Goal: Task Accomplishment & Management: Use online tool/utility

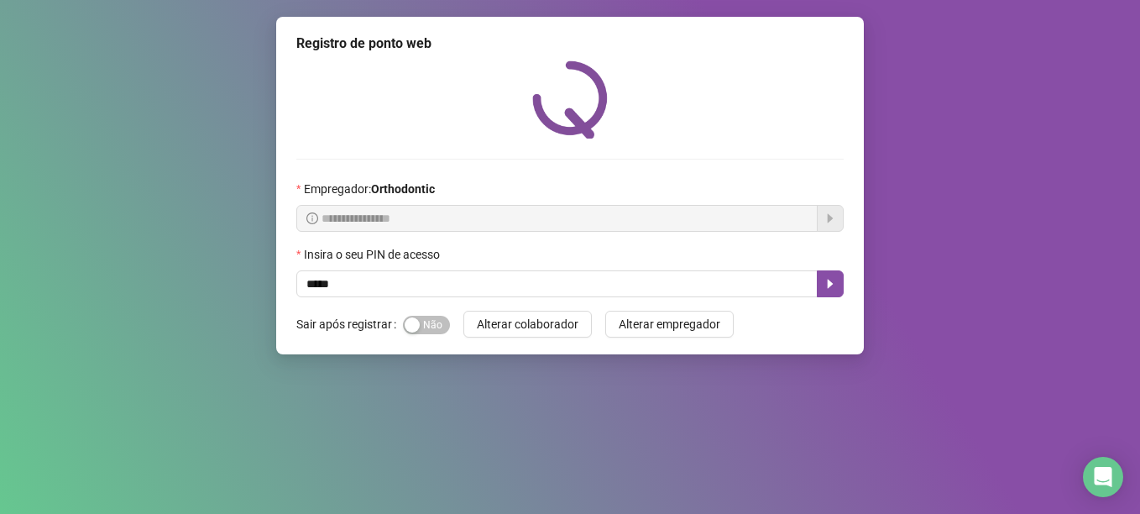
type input "*****"
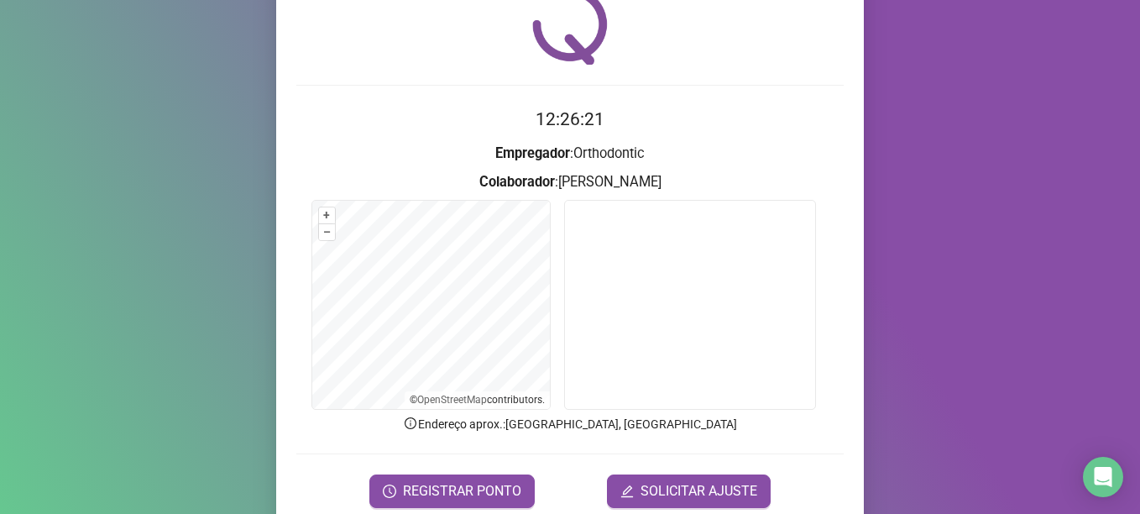
scroll to position [142, 0]
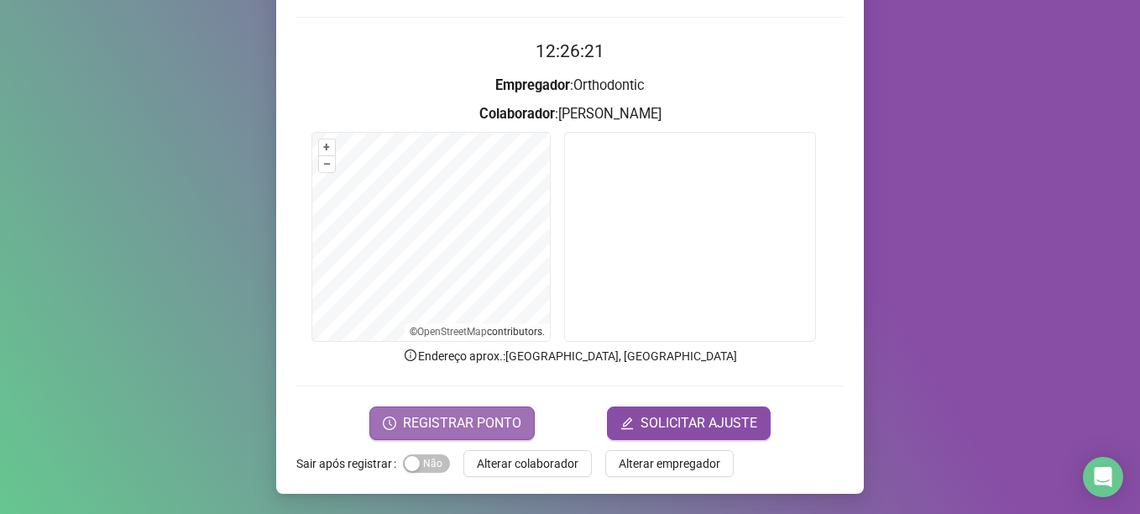
click at [483, 422] on span "REGISTRAR PONTO" at bounding box center [462, 423] width 118 height 20
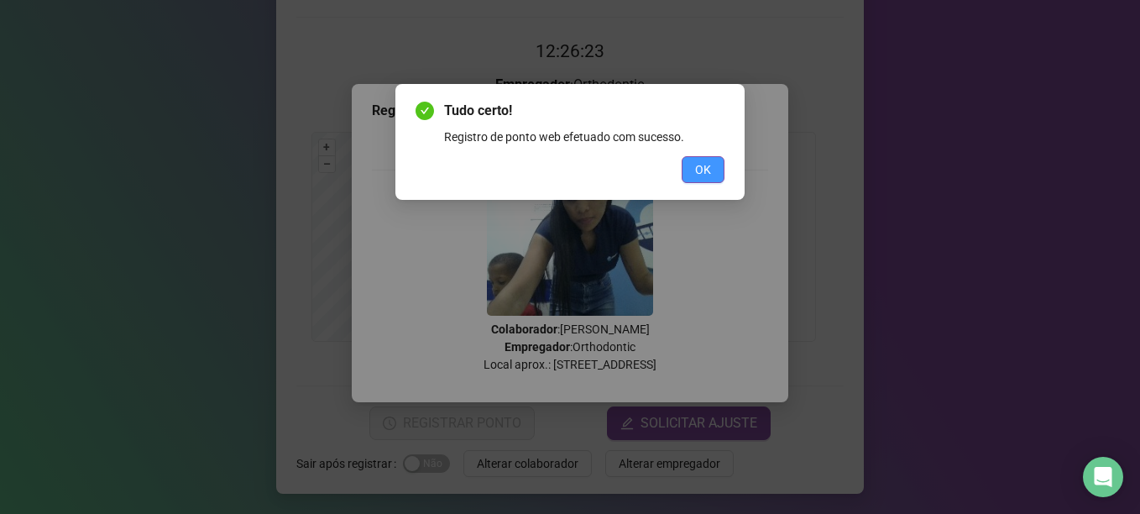
click at [701, 163] on span "OK" at bounding box center [703, 169] width 16 height 18
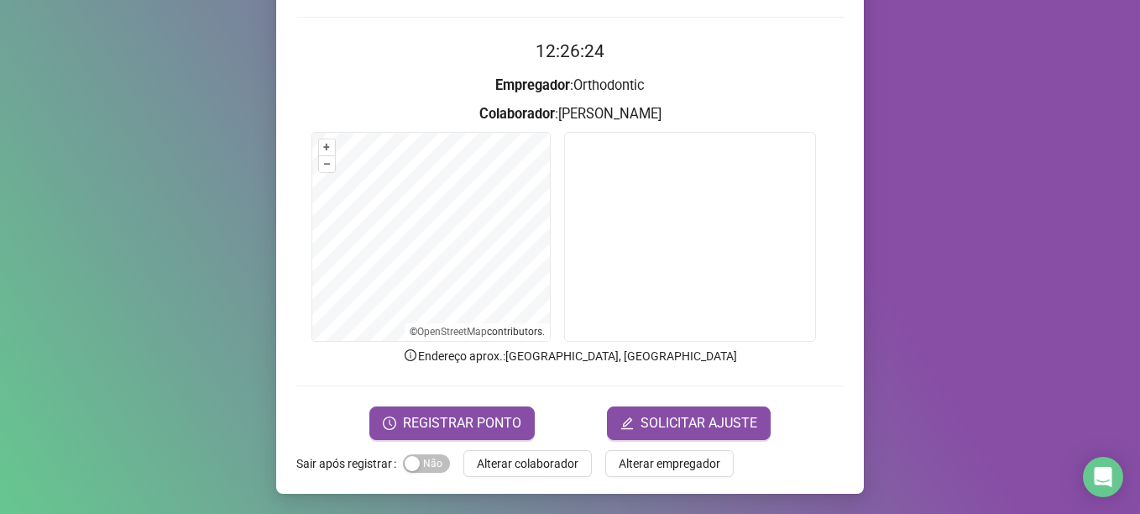
click at [524, 456] on span "Alterar colaborador" at bounding box center [528, 463] width 102 height 18
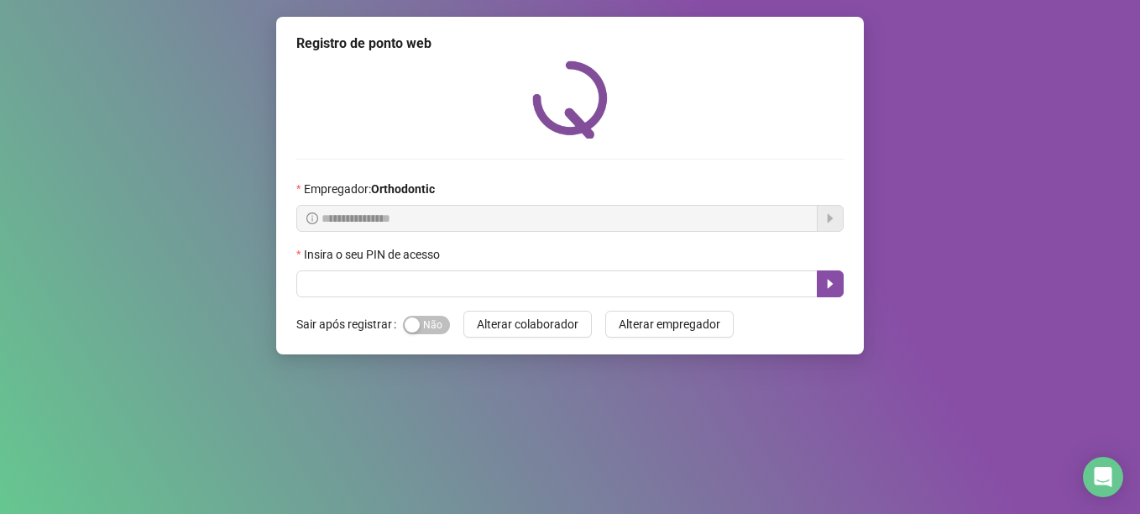
scroll to position [0, 0]
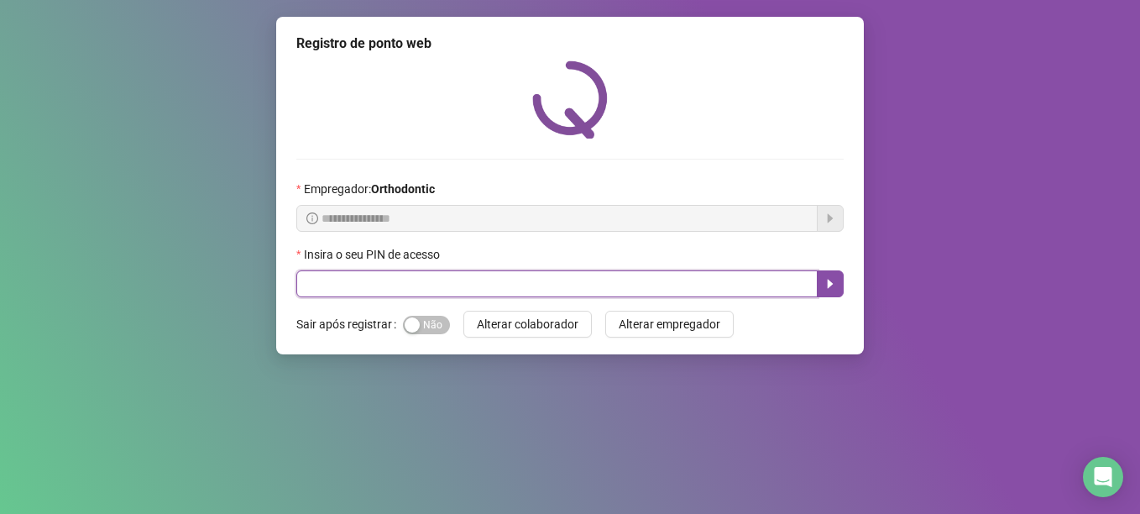
click at [342, 279] on input "text" at bounding box center [556, 283] width 521 height 27
type input "*****"
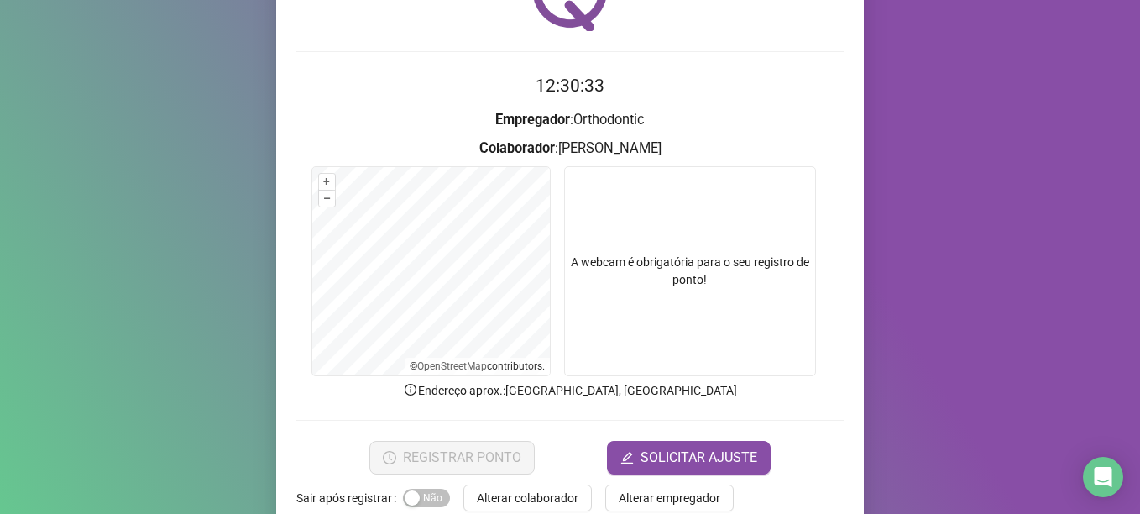
scroll to position [142, 0]
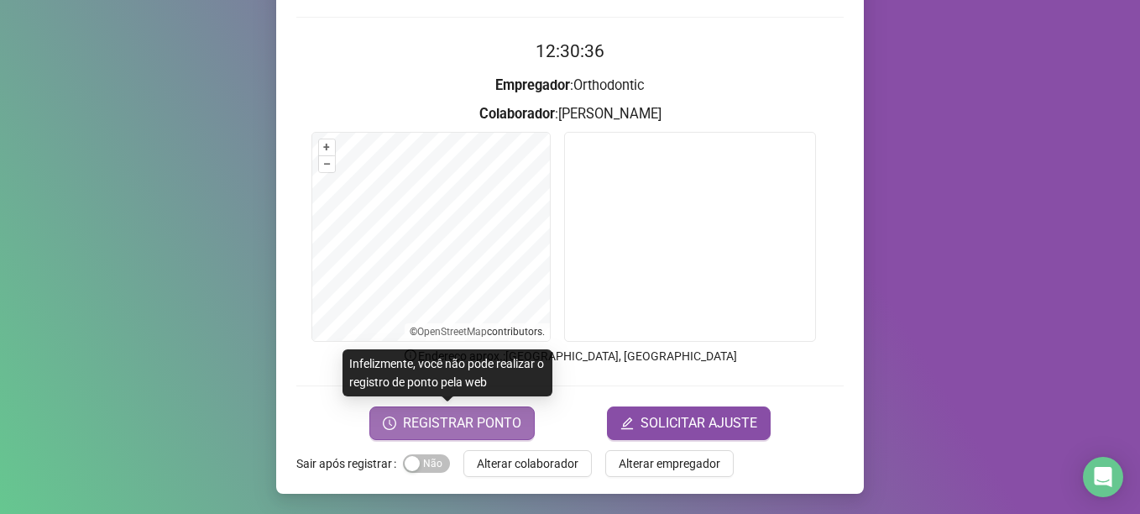
click at [455, 418] on span "REGISTRAR PONTO" at bounding box center [462, 423] width 118 height 20
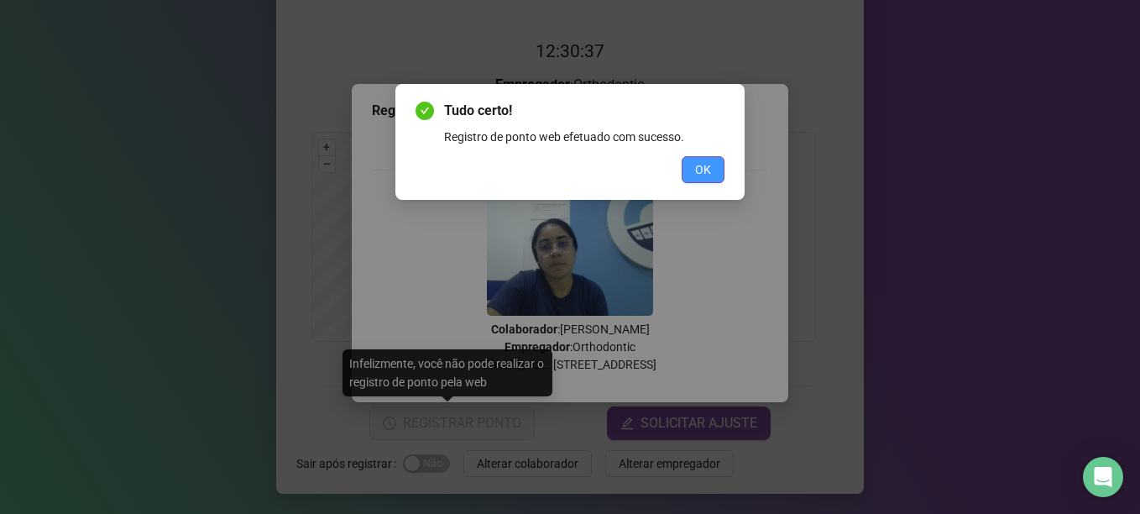
click at [697, 162] on span "OK" at bounding box center [703, 169] width 16 height 18
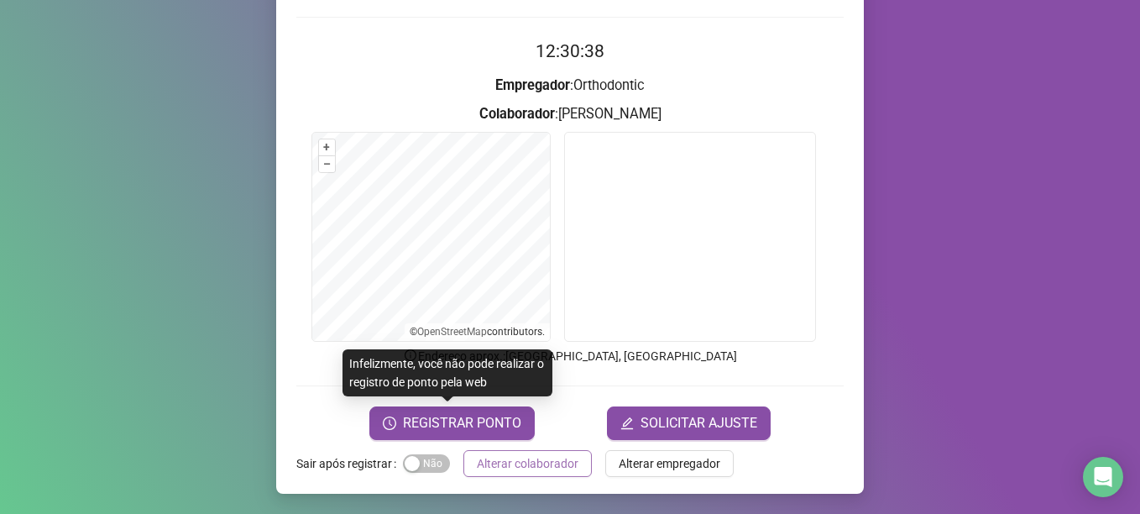
click at [500, 473] on button "Alterar colaborador" at bounding box center [527, 463] width 128 height 27
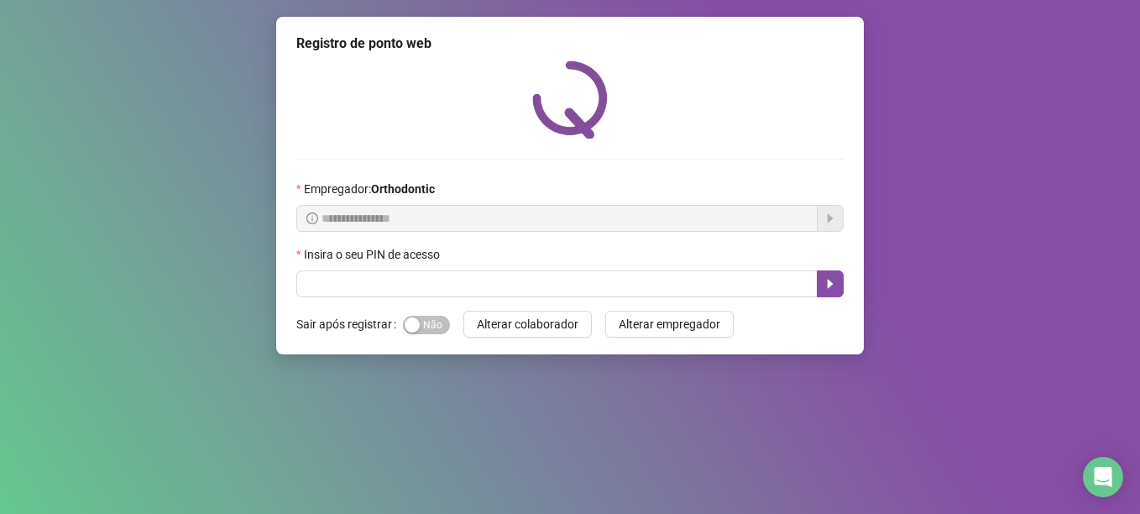
scroll to position [0, 0]
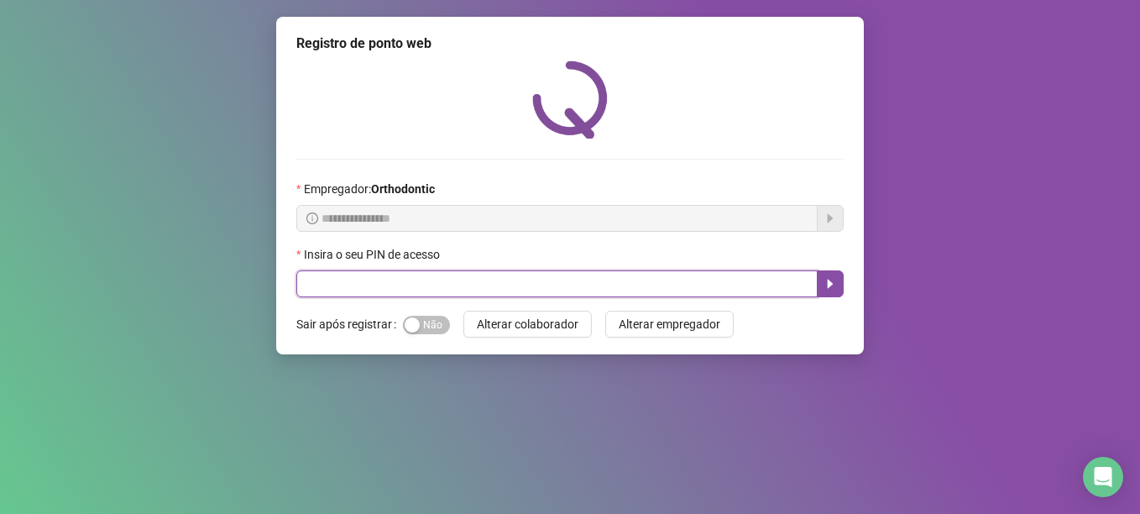
click at [423, 280] on input "text" at bounding box center [556, 283] width 521 height 27
type input "*****"
click at [838, 289] on button "button" at bounding box center [830, 283] width 27 height 27
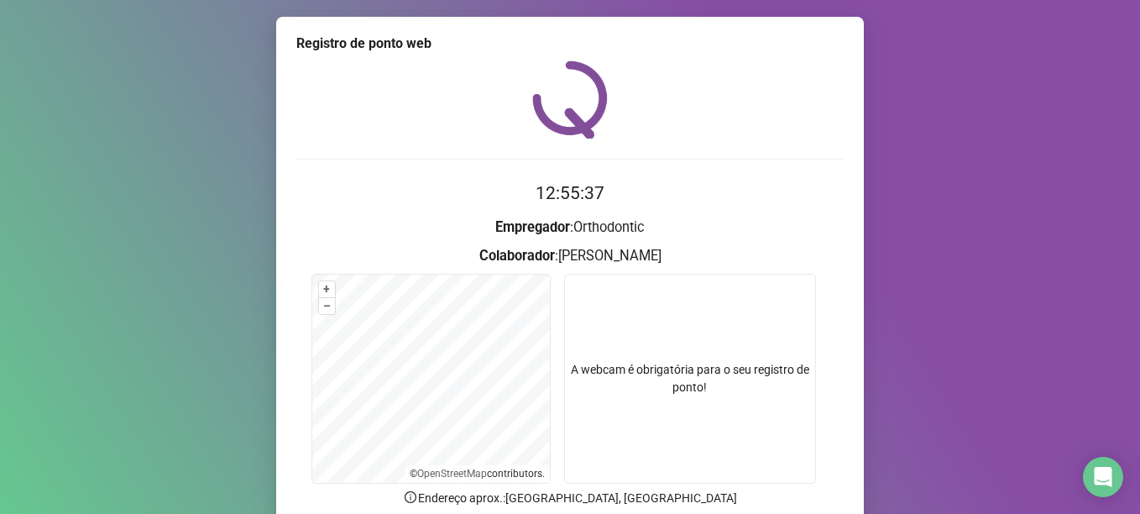
scroll to position [142, 0]
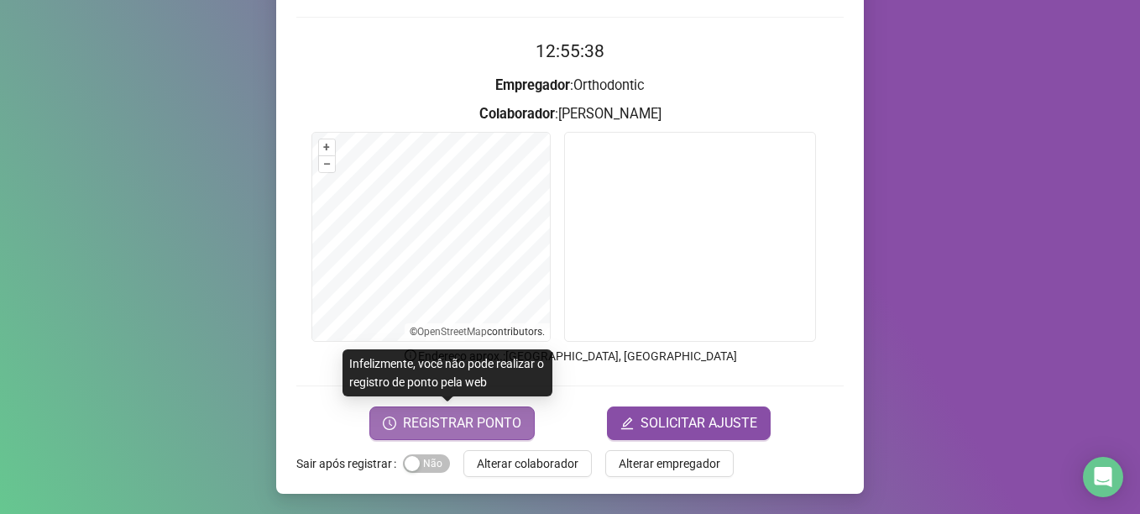
click at [452, 428] on span "REGISTRAR PONTO" at bounding box center [462, 423] width 118 height 20
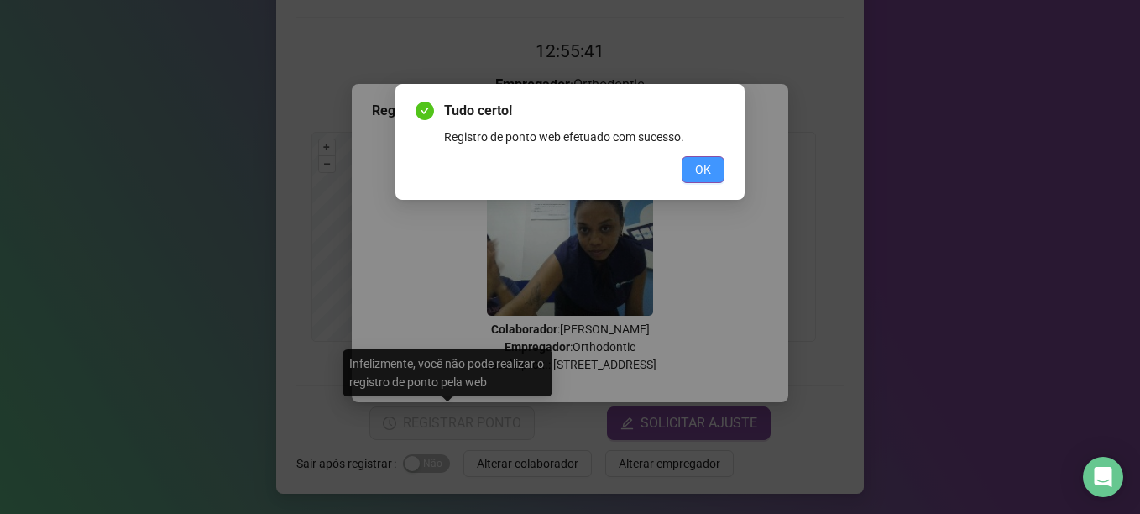
click at [697, 180] on button "OK" at bounding box center [702, 169] width 43 height 27
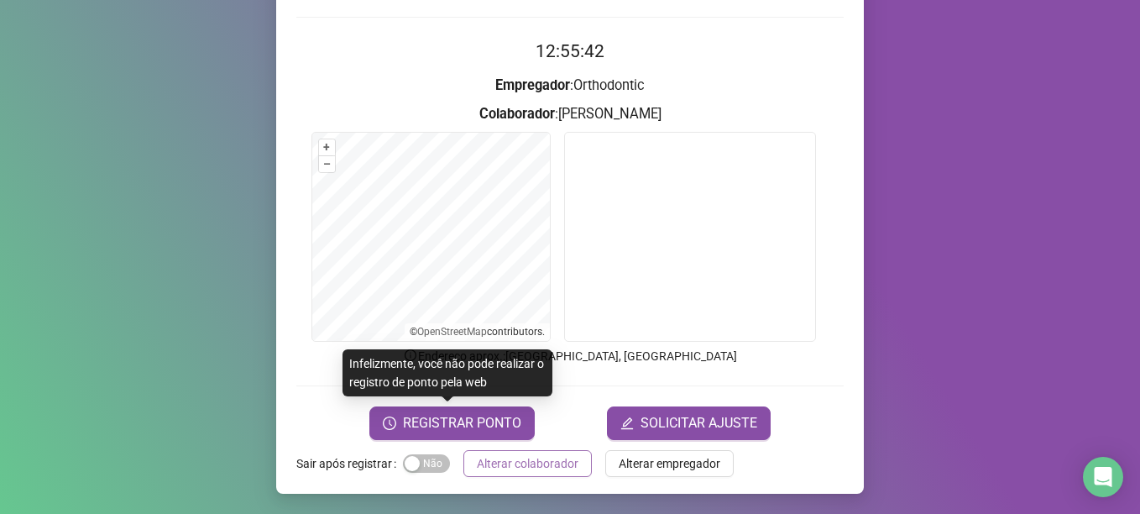
click at [483, 474] on button "Alterar colaborador" at bounding box center [527, 463] width 128 height 27
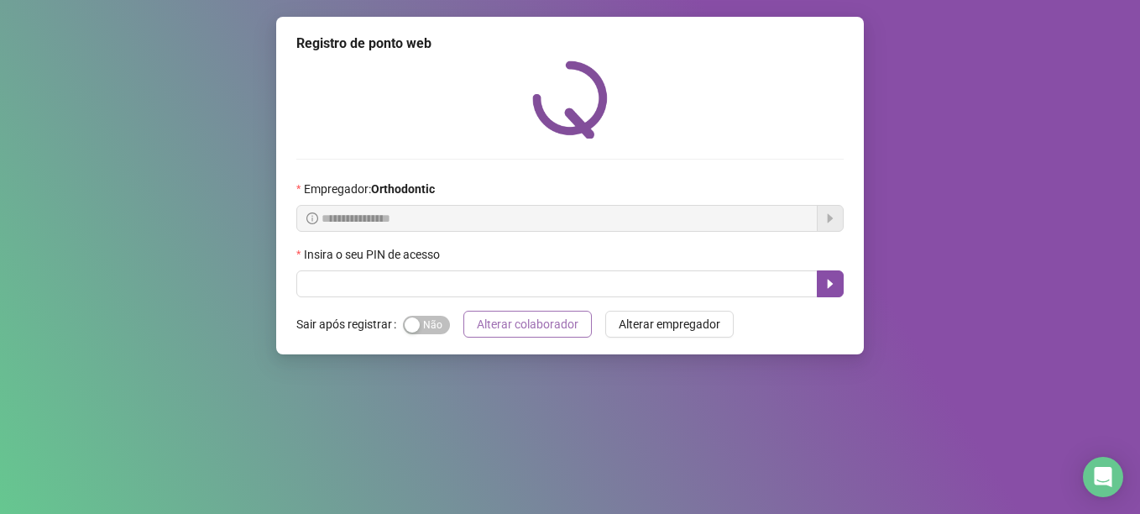
scroll to position [0, 0]
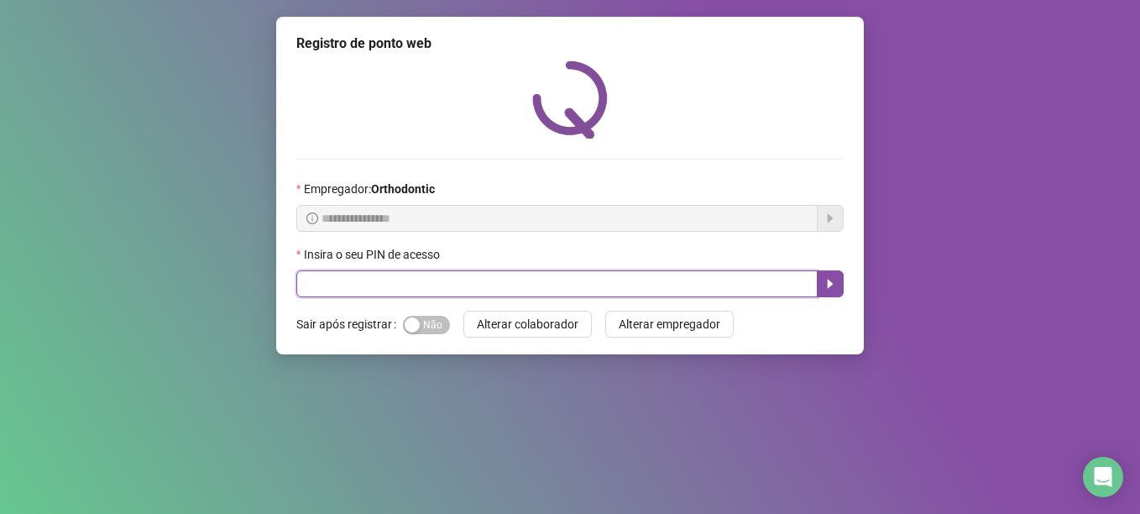
click at [655, 291] on input "text" at bounding box center [556, 283] width 521 height 27
type input "*****"
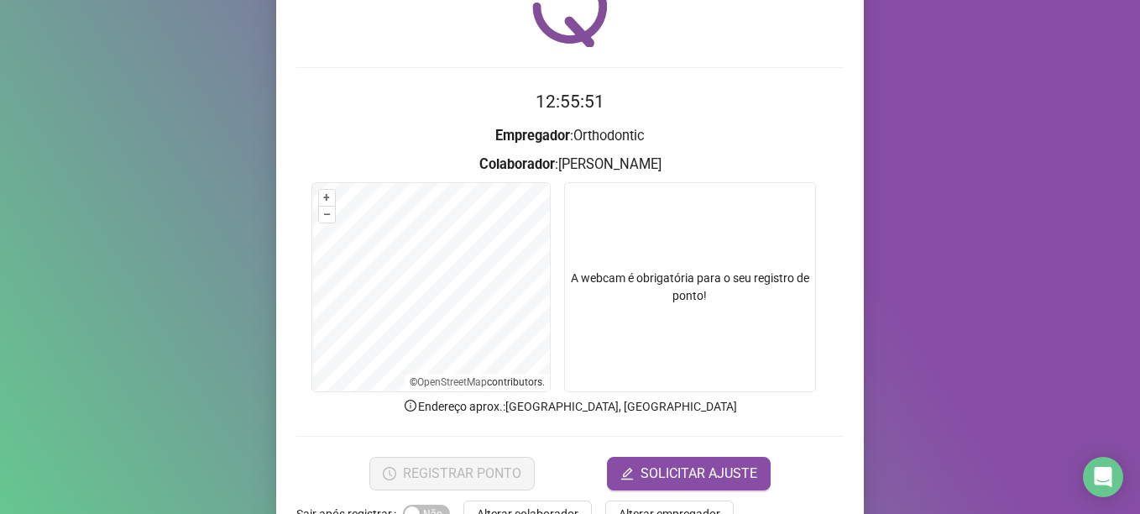
scroll to position [142, 0]
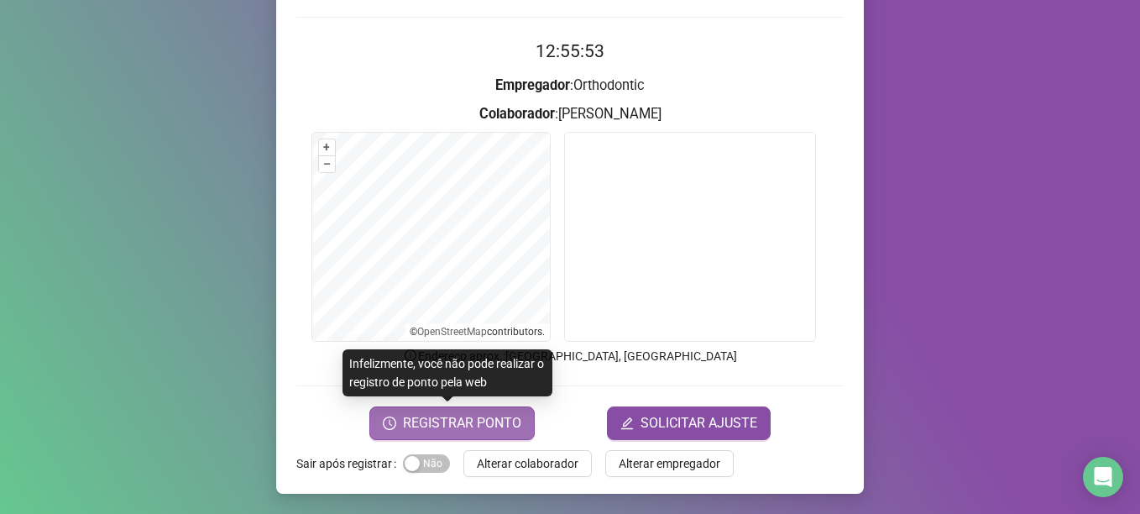
click at [454, 426] on span "REGISTRAR PONTO" at bounding box center [462, 423] width 118 height 20
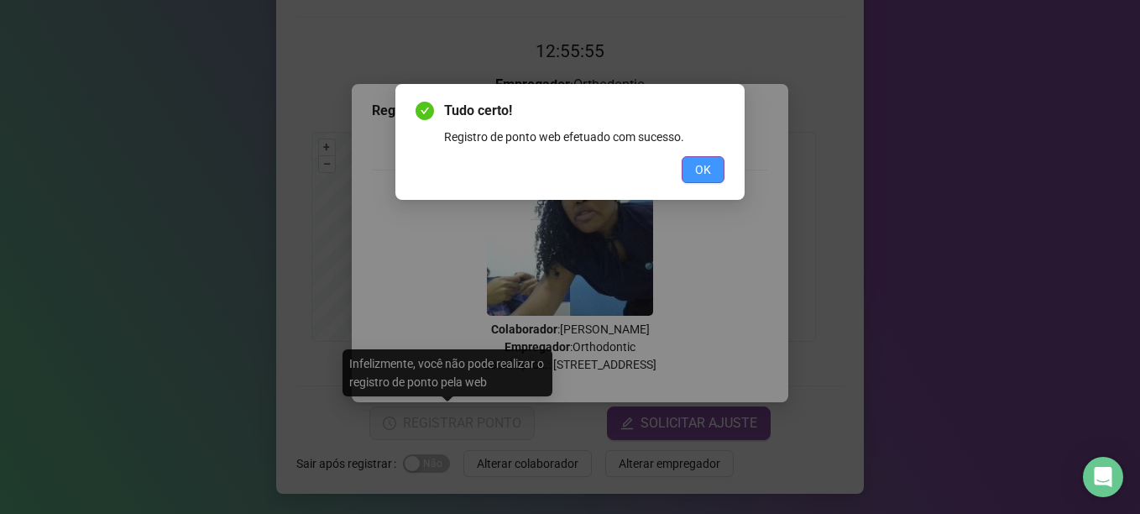
click at [709, 173] on span "OK" at bounding box center [703, 169] width 16 height 18
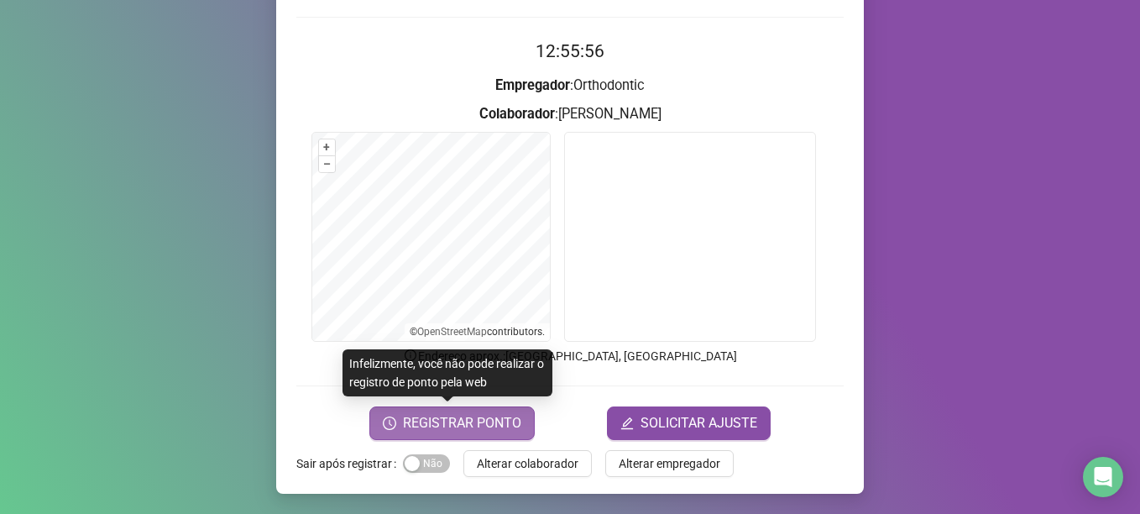
click at [518, 422] on button "REGISTRAR PONTO" at bounding box center [451, 423] width 165 height 34
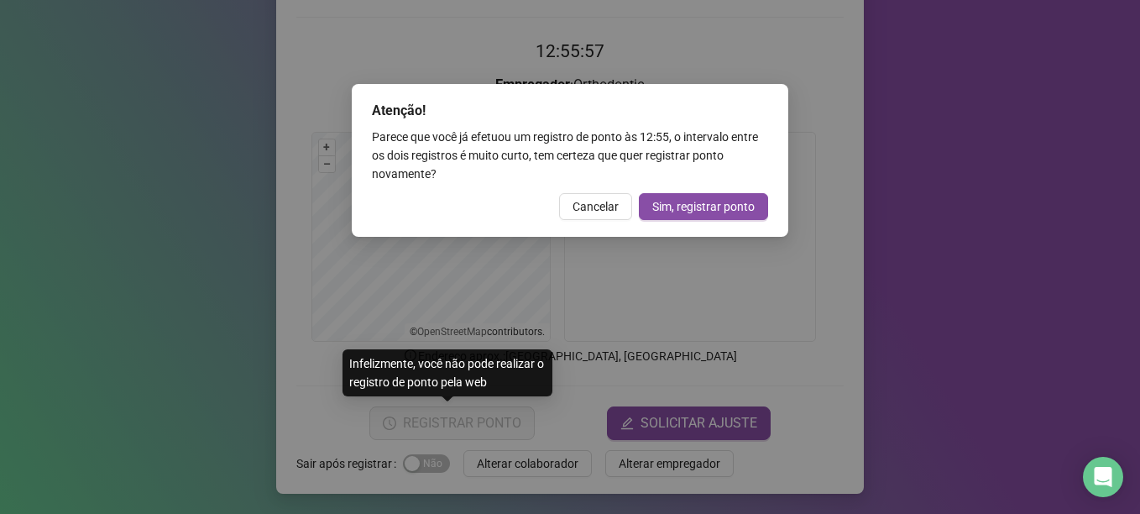
click at [595, 192] on div "Atenção! Parece que você já efetuou um registro de ponto às 12:55 , o intervalo…" at bounding box center [570, 160] width 436 height 153
click at [589, 206] on span "Cancelar" at bounding box center [595, 206] width 46 height 18
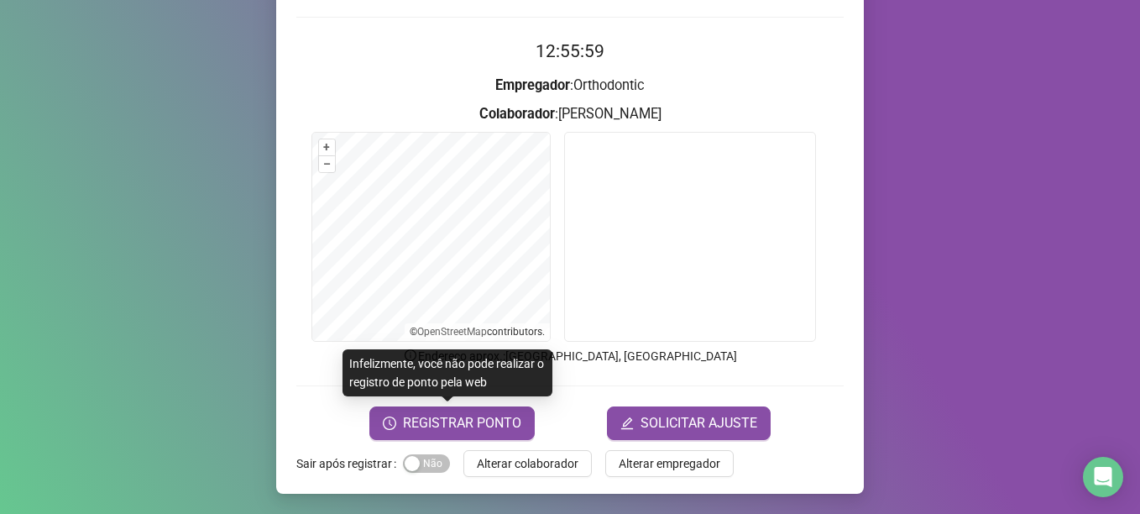
click at [544, 446] on div "Registro de ponto web 12:55:59 Empregador : Orthodontic Colaborador : [PERSON_N…" at bounding box center [569, 184] width 587 height 619
click at [544, 459] on span "Alterar colaborador" at bounding box center [528, 463] width 102 height 18
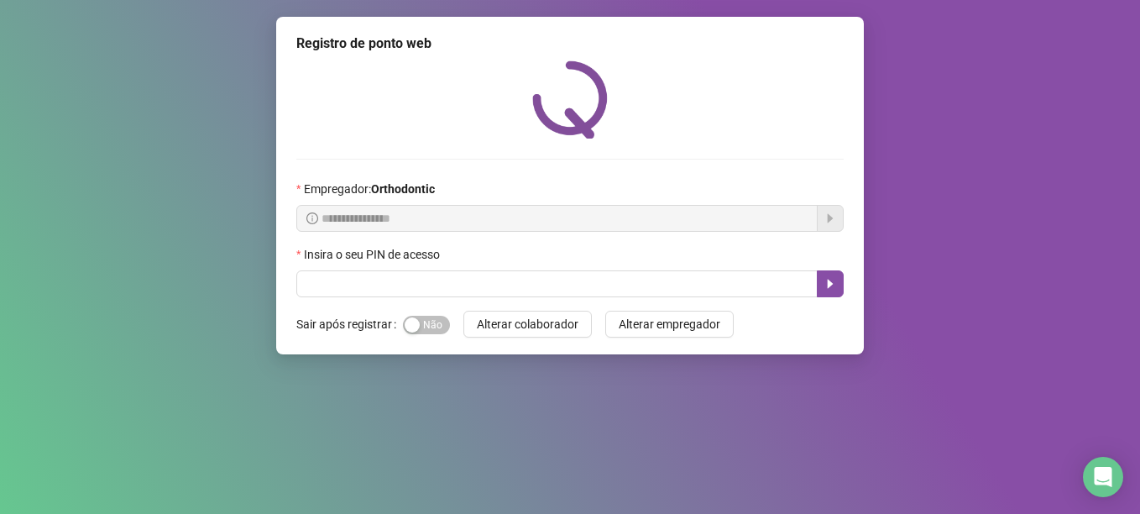
scroll to position [0, 0]
